Goal: Transaction & Acquisition: Subscribe to service/newsletter

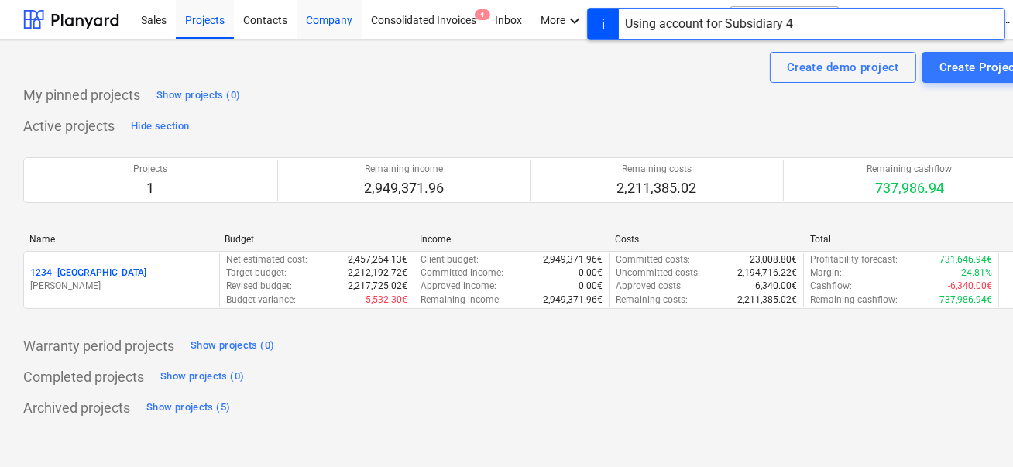
click at [323, 20] on div "Company" at bounding box center [329, 18] width 65 height 39
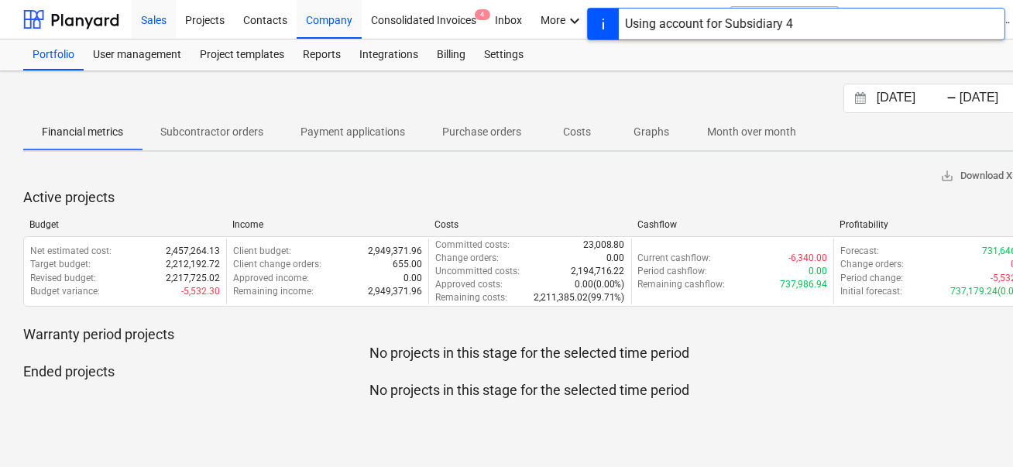
click at [134, 36] on div "Sales" at bounding box center [154, 18] width 44 height 39
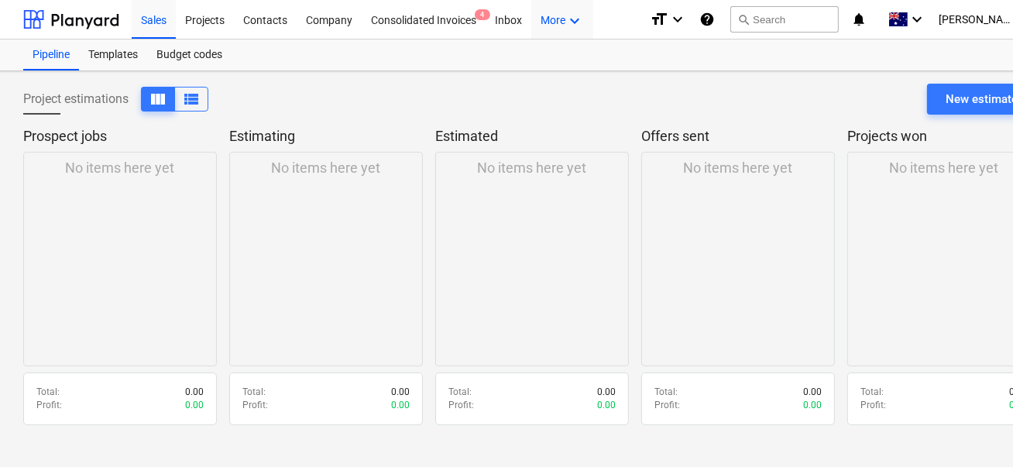
click at [556, 22] on div "More keyboard_arrow_down" at bounding box center [562, 18] width 62 height 39
click at [505, 16] on div at bounding box center [506, 233] width 1013 height 467
click at [318, 15] on div "Company" at bounding box center [329, 18] width 65 height 39
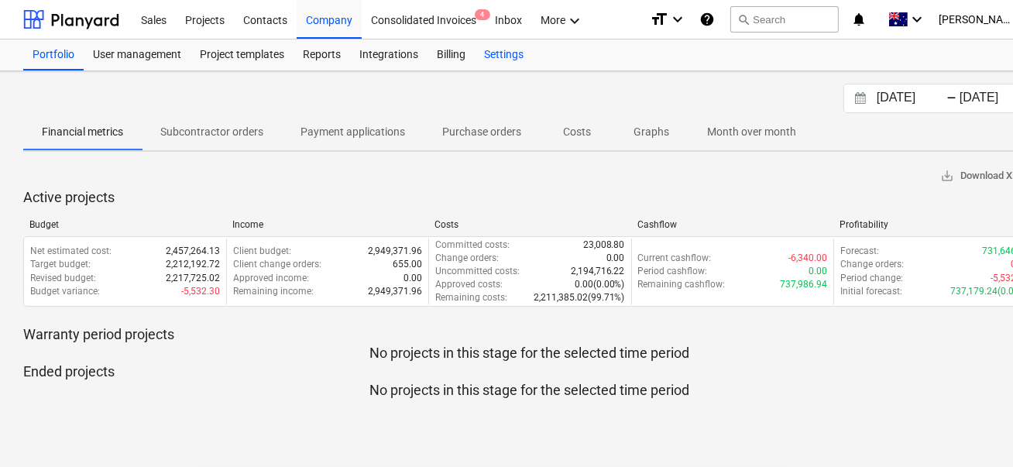
click at [522, 63] on div "Settings" at bounding box center [504, 54] width 58 height 31
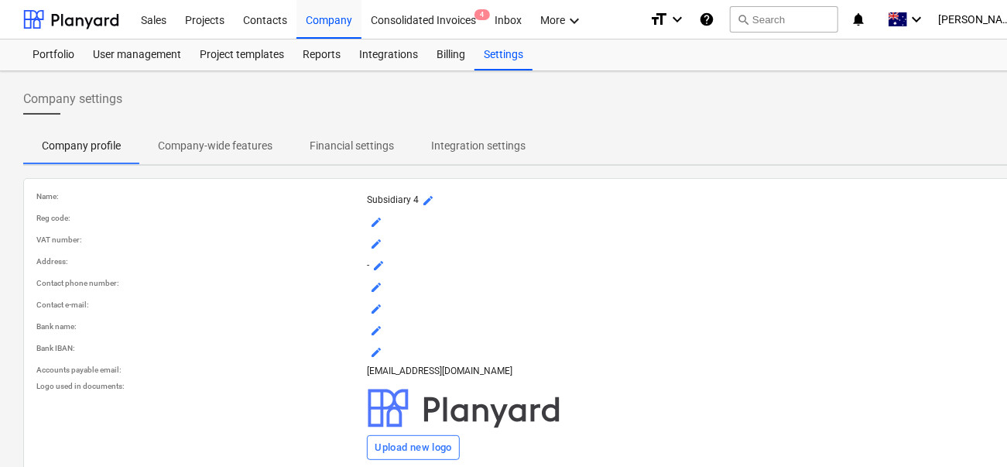
click at [248, 167] on div "Company settings Company profile Company-wide features Financial settings Integ…" at bounding box center [529, 284] width 1059 height 427
click at [248, 141] on p "Company-wide features" at bounding box center [215, 146] width 115 height 16
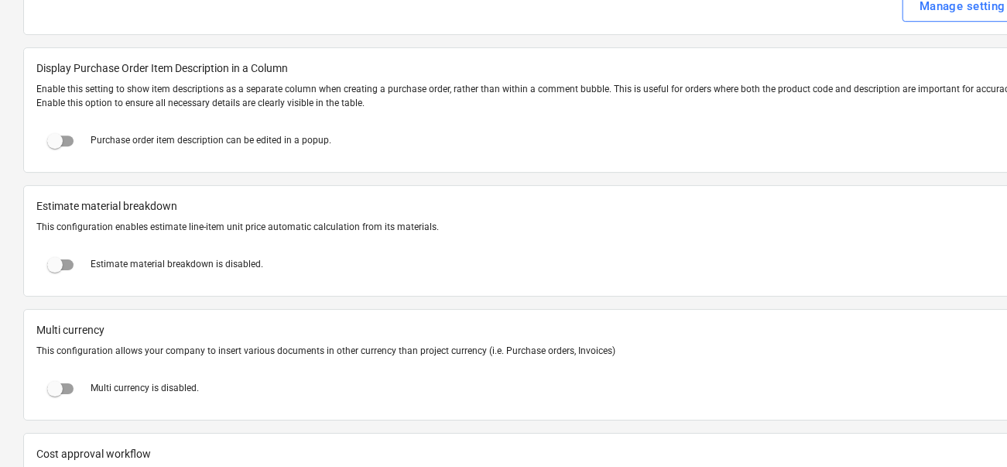
scroll to position [2222, 0]
click at [70, 274] on input "checkbox" at bounding box center [54, 265] width 37 height 37
checkbox input "true"
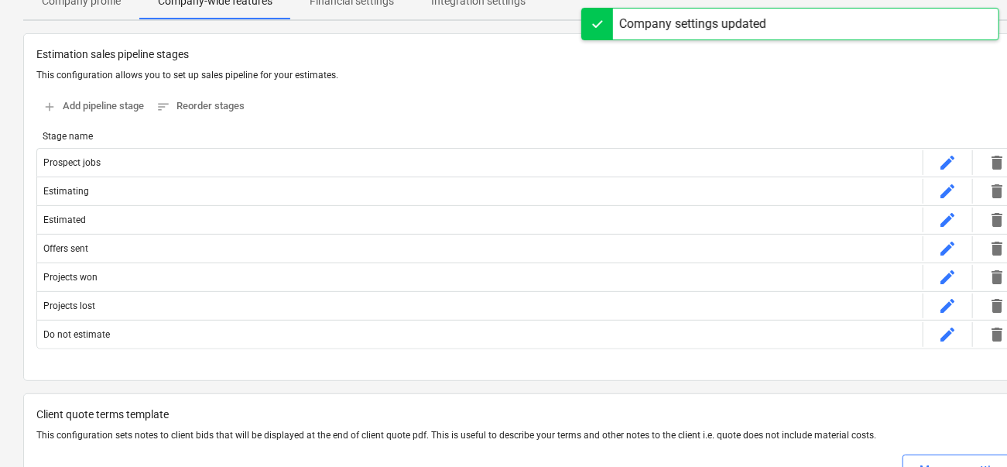
scroll to position [0, 0]
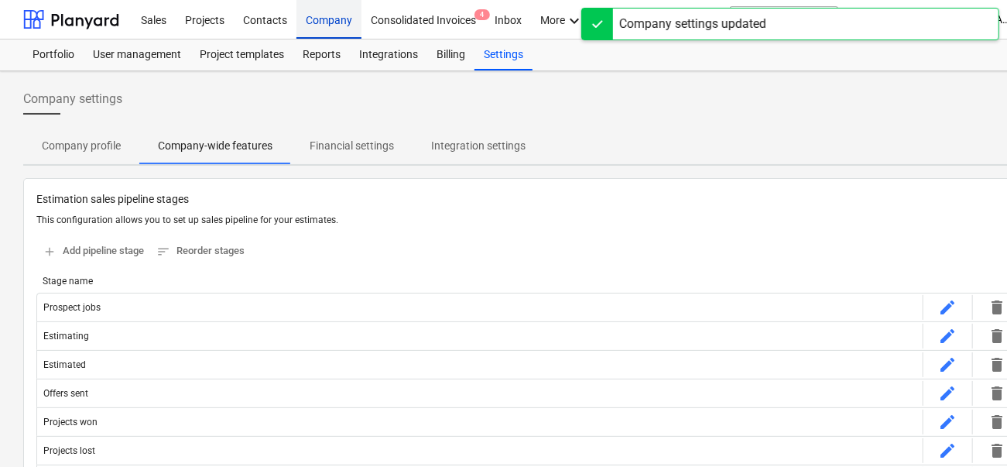
click at [345, 9] on div "Company" at bounding box center [329, 18] width 65 height 39
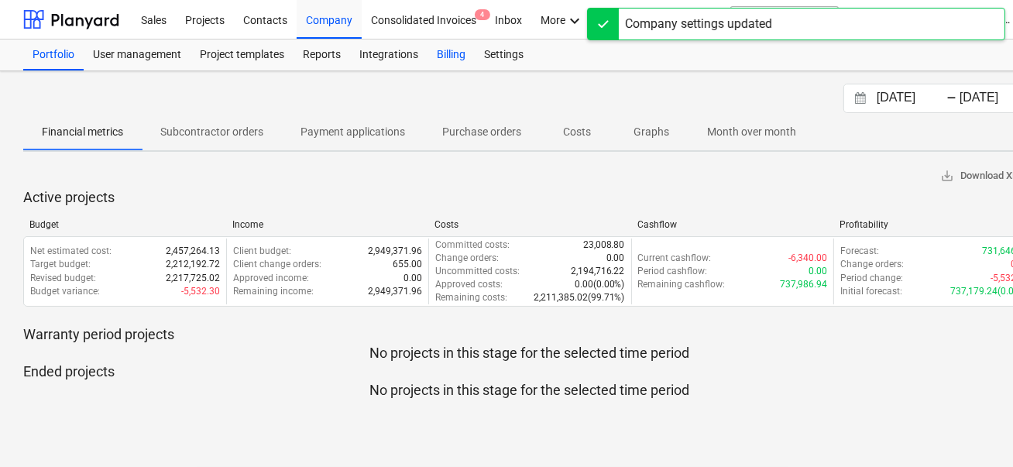
click at [441, 51] on div "Billing" at bounding box center [450, 54] width 47 height 31
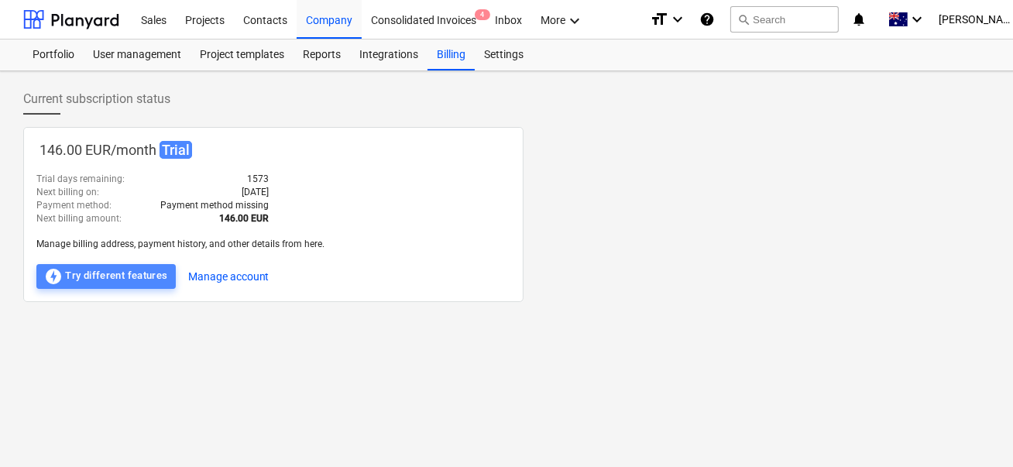
click at [153, 272] on div "offline_bolt Try different features" at bounding box center [106, 276] width 124 height 19
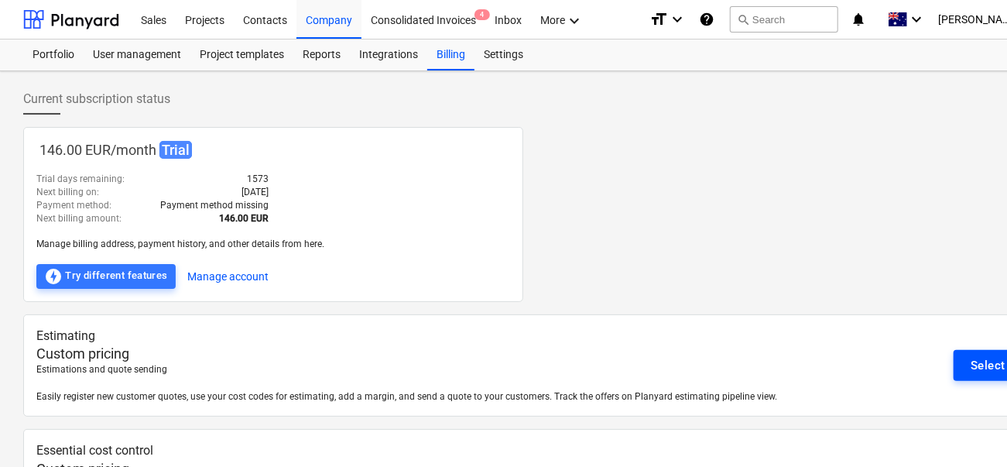
click at [992, 358] on div "Select" at bounding box center [988, 365] width 35 height 20
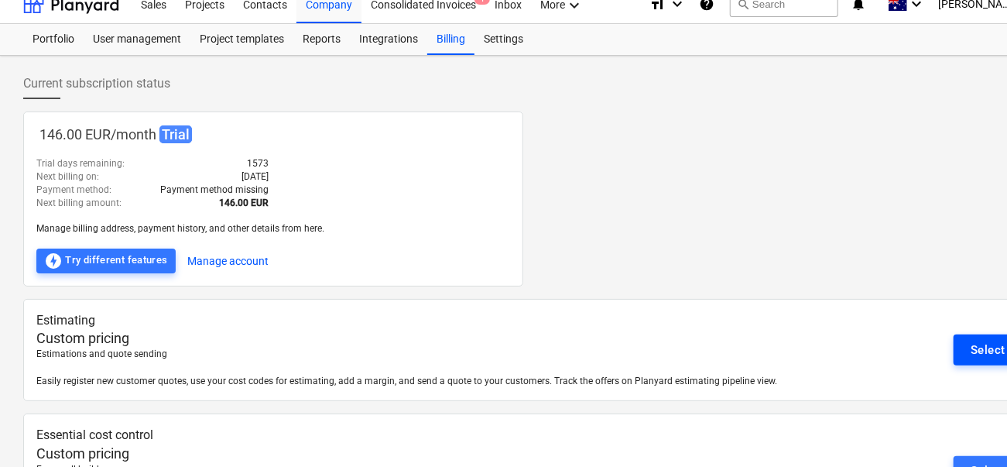
click at [983, 348] on div "Select" at bounding box center [988, 350] width 35 height 20
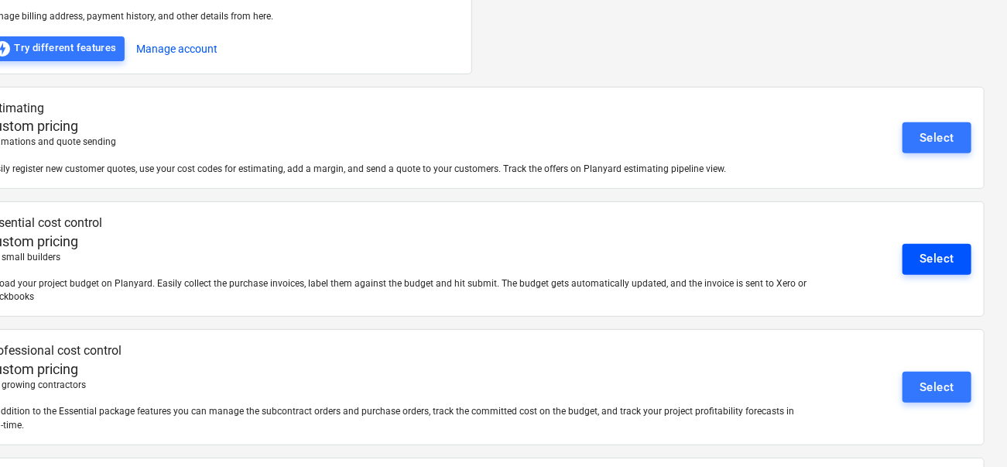
scroll to position [228, 51]
click at [956, 268] on button "Select" at bounding box center [937, 258] width 69 height 31
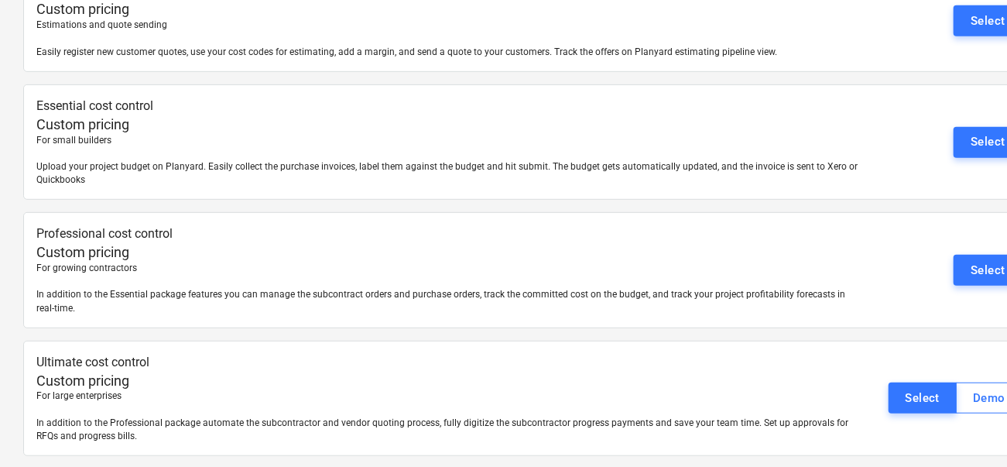
scroll to position [0, 0]
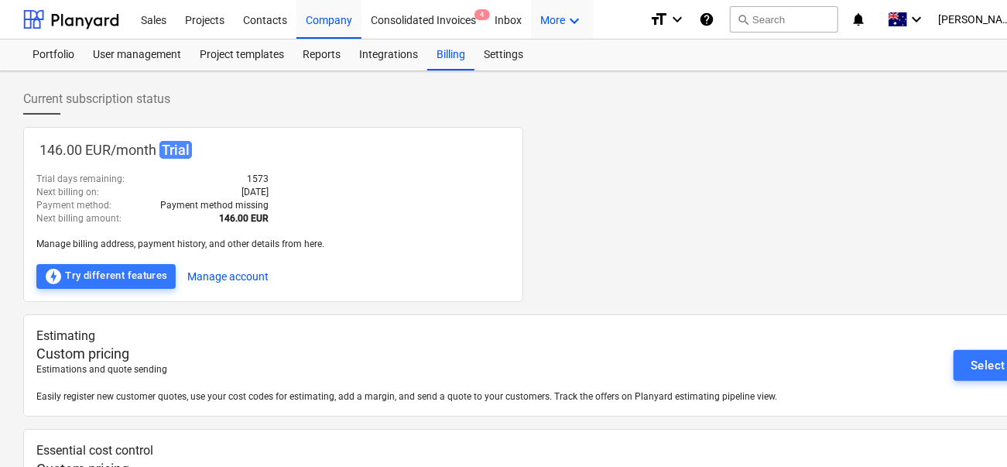
click at [554, 12] on div "More keyboard_arrow_down" at bounding box center [562, 18] width 62 height 39
click at [407, 88] on div at bounding box center [503, 233] width 1007 height 467
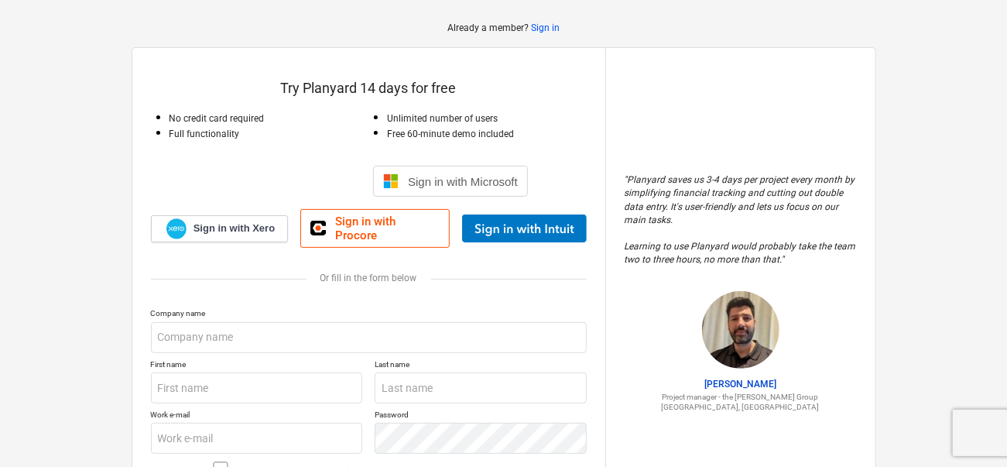
scroll to position [87, 0]
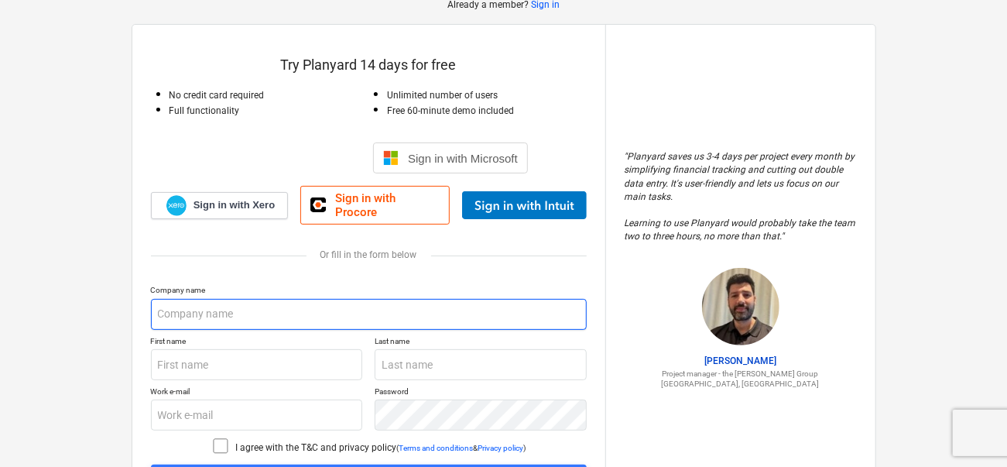
click at [274, 304] on input "text" at bounding box center [369, 314] width 436 height 31
type input "C"
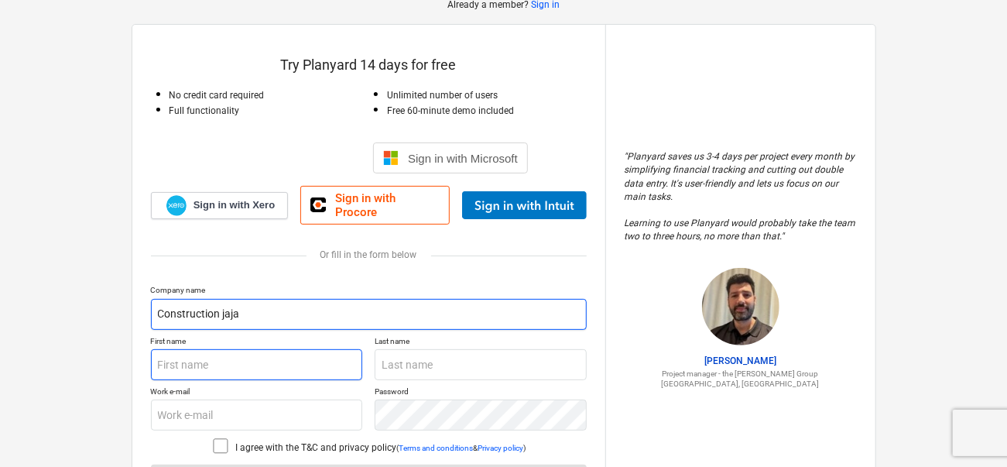
type input "Construction jaja"
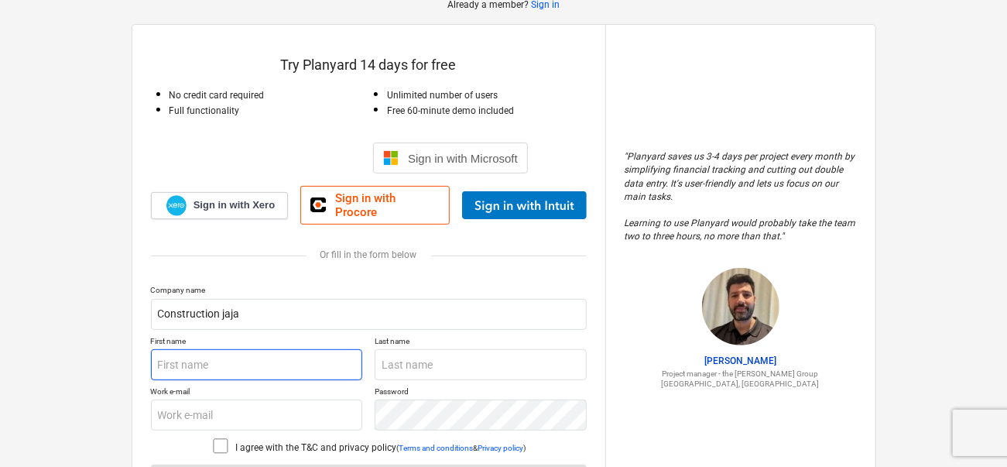
click at [245, 355] on input "text" at bounding box center [257, 364] width 212 height 31
type input "Jan"
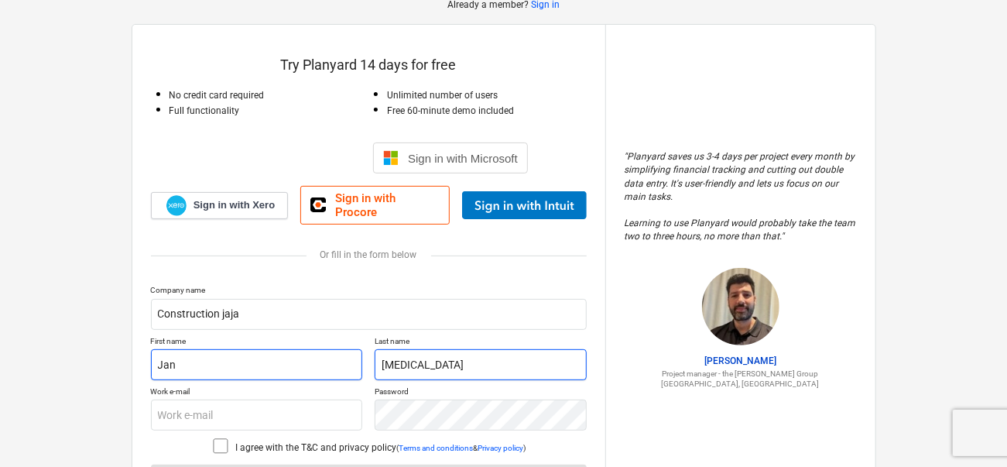
type input "[MEDICAL_DATA]"
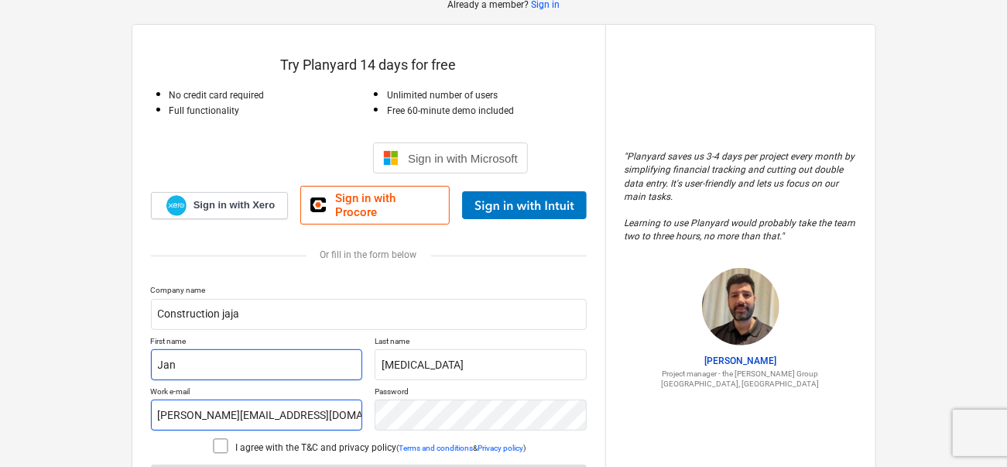
type input "[PERSON_NAME][EMAIL_ADDRESS][DOMAIN_NAME]"
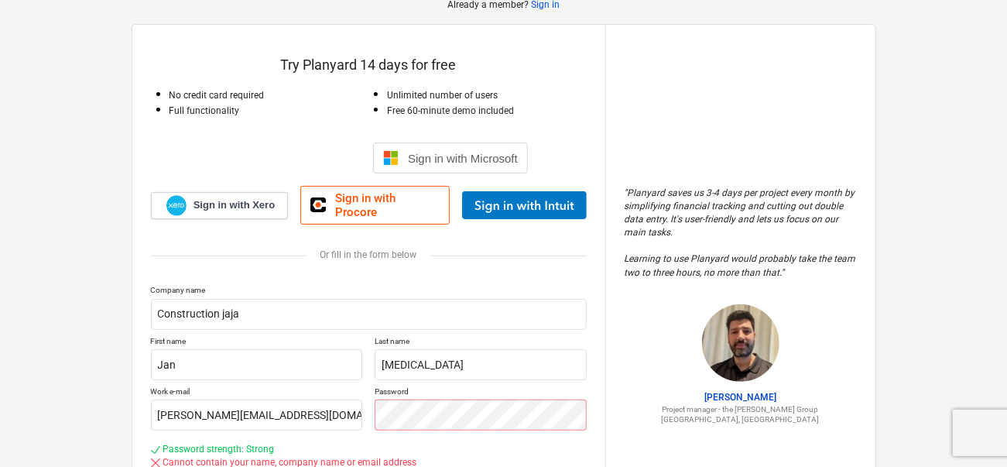
click at [305, 285] on p "Company name" at bounding box center [369, 291] width 436 height 13
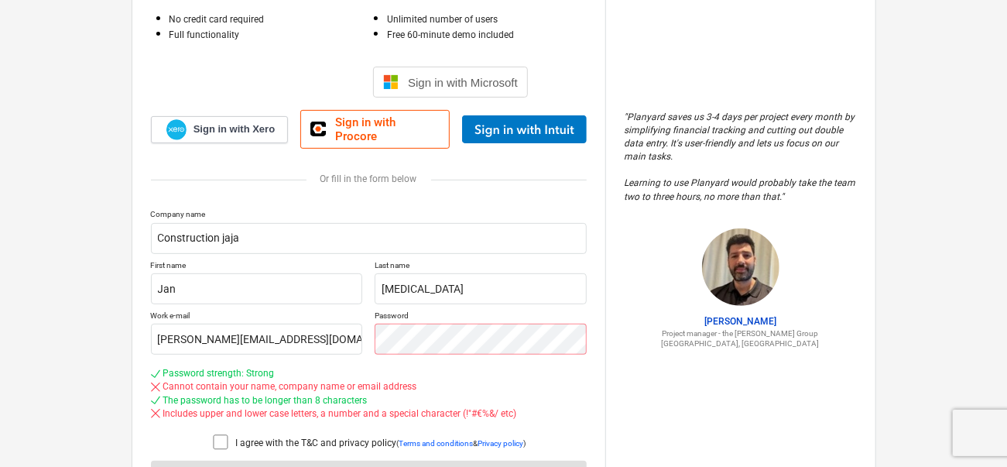
scroll to position [162, 0]
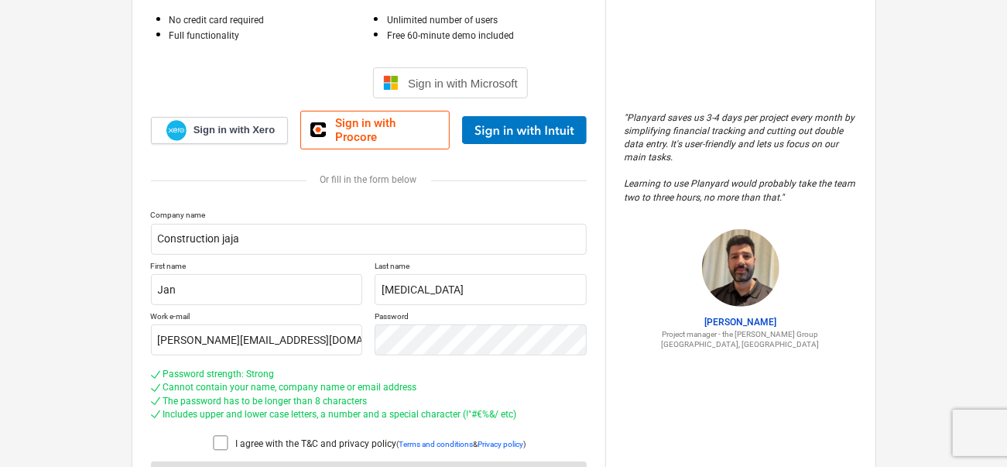
click at [228, 416] on div "Company name Construction jaja First name Jan Last name [MEDICAL_DATA] Work e-m…" at bounding box center [369, 351] width 436 height 283
click at [229, 434] on div at bounding box center [223, 445] width 25 height 22
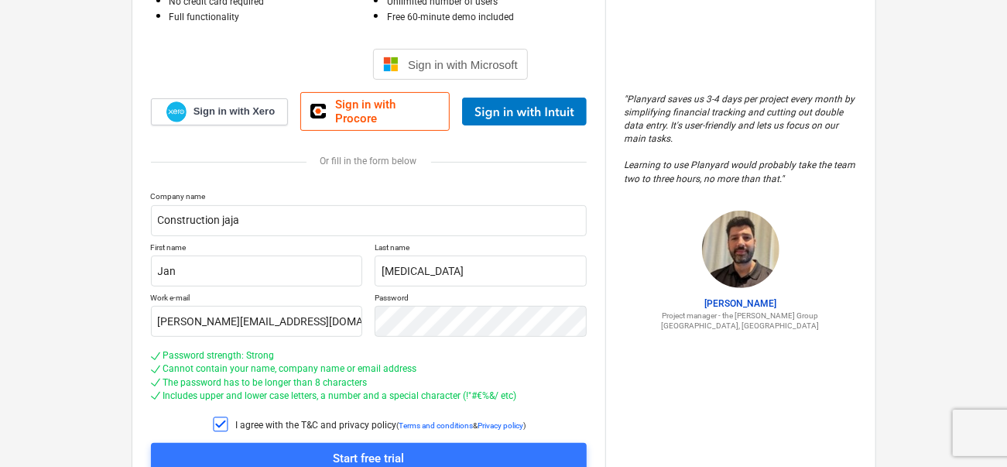
scroll to position [184, 0]
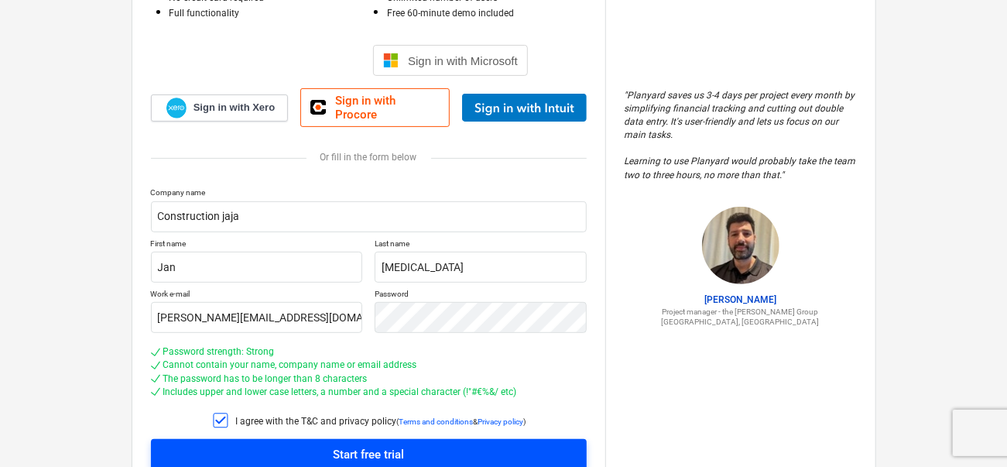
click at [263, 445] on span "Start free trial" at bounding box center [369, 454] width 399 height 20
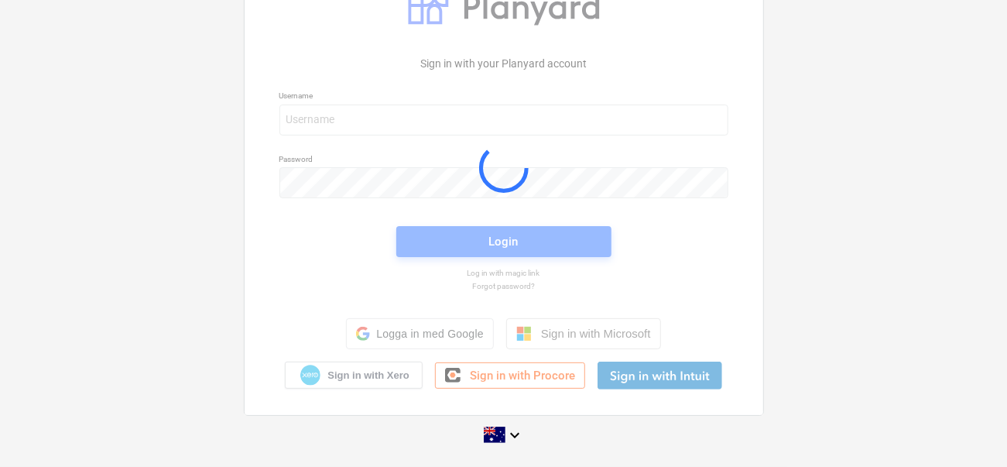
scroll to position [46, 0]
